Goal: Information Seeking & Learning: Learn about a topic

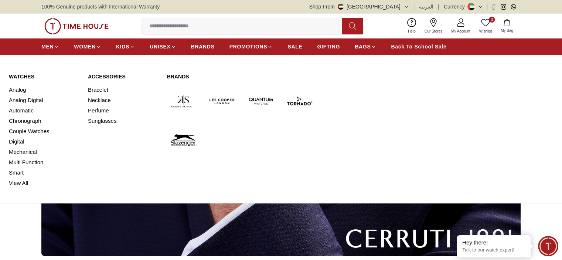
click at [20, 75] on link "Watches" at bounding box center [44, 76] width 70 height 7
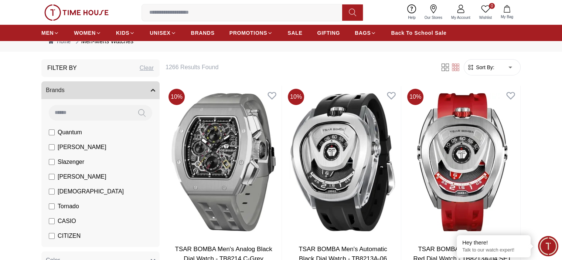
scroll to position [37, 0]
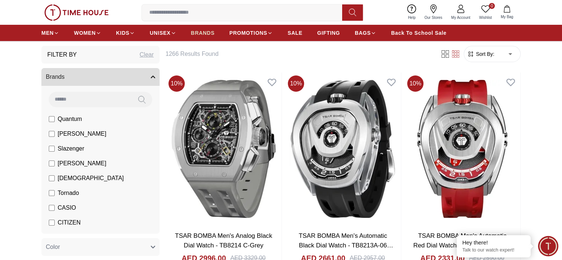
click at [208, 32] on span "BRANDS" at bounding box center [203, 32] width 24 height 7
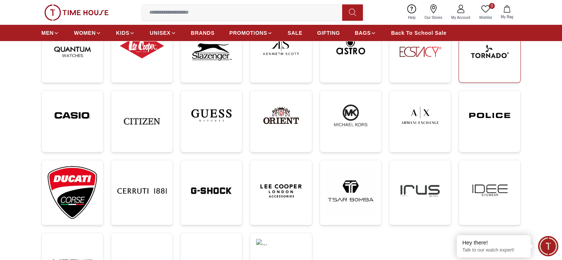
scroll to position [148, 0]
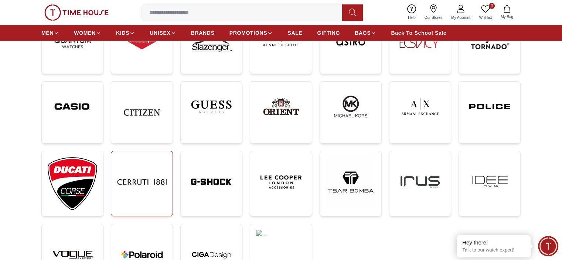
click at [149, 178] on img at bounding box center [142, 182] width 50 height 50
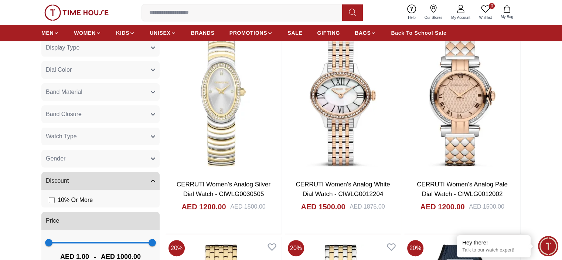
scroll to position [370, 0]
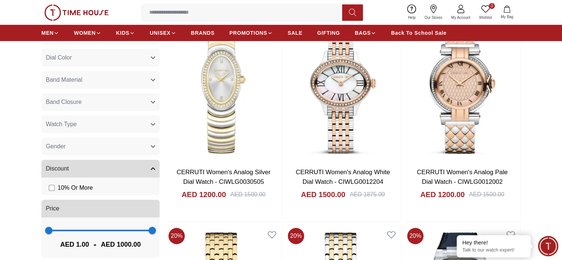
click at [152, 149] on button "Gender" at bounding box center [100, 146] width 118 height 18
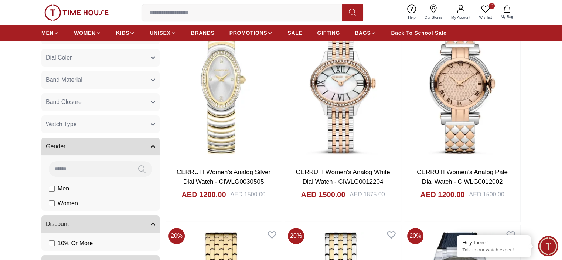
scroll to position [148, 0]
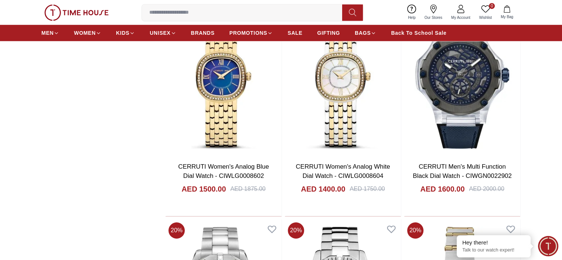
scroll to position [702, 0]
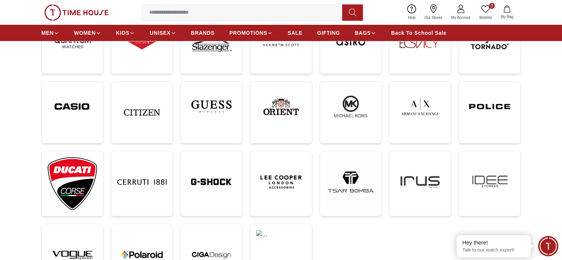
scroll to position [37, 0]
